Goal: Task Accomplishment & Management: Manage account settings

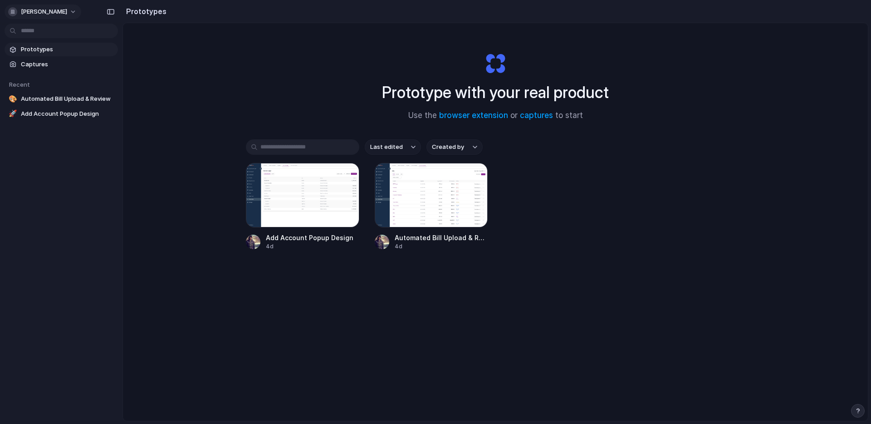
click at [40, 13] on span "[PERSON_NAME]" at bounding box center [44, 11] width 46 height 9
click at [56, 32] on li "Settings" at bounding box center [43, 32] width 75 height 15
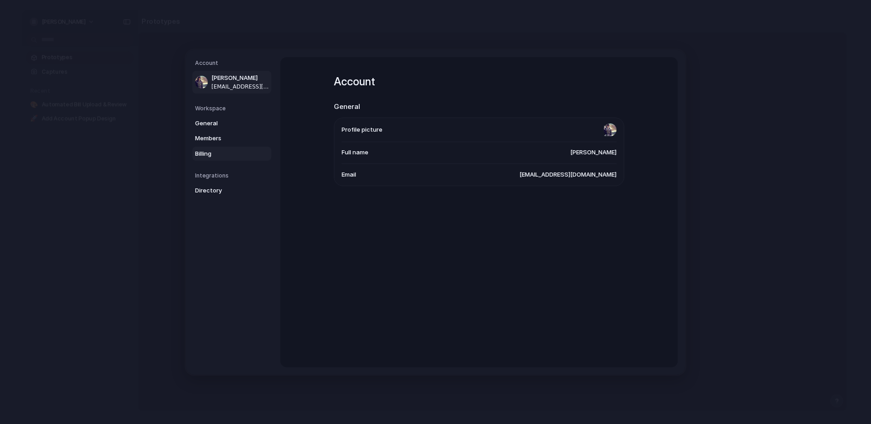
click at [212, 150] on span "Billing" at bounding box center [224, 153] width 58 height 9
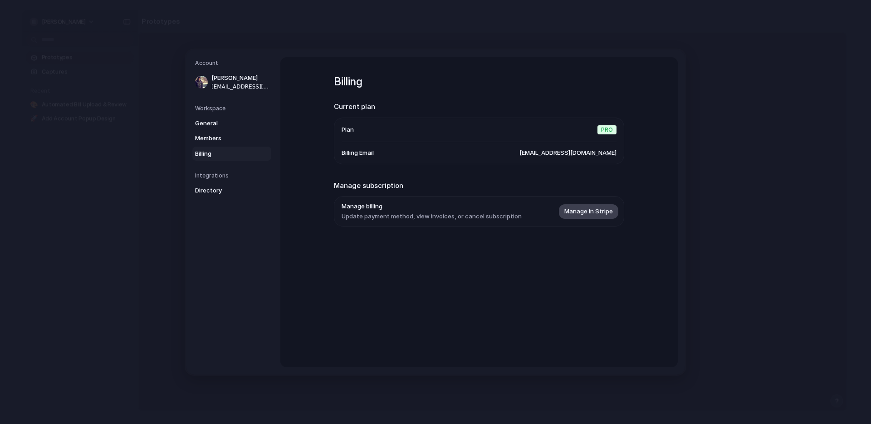
click at [593, 211] on span "Manage in Stripe" at bounding box center [589, 210] width 49 height 9
